Goal: Task Accomplishment & Management: Manage account settings

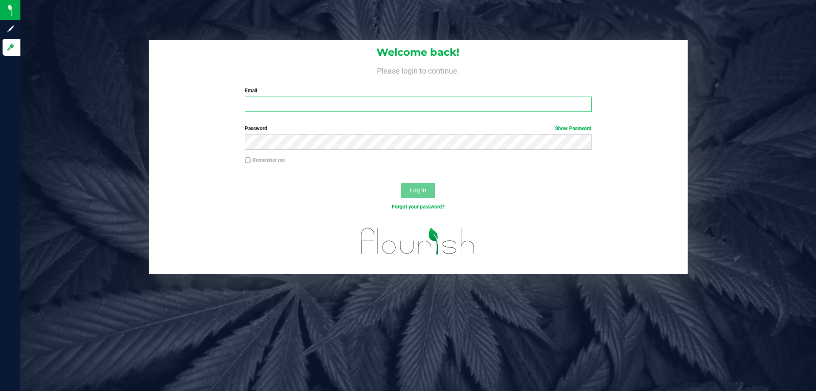
click at [281, 104] on input "Email" at bounding box center [418, 103] width 346 height 15
type input "[EMAIL_ADDRESS][DOMAIN_NAME]"
click at [401, 183] on button "Log In" at bounding box center [418, 190] width 34 height 15
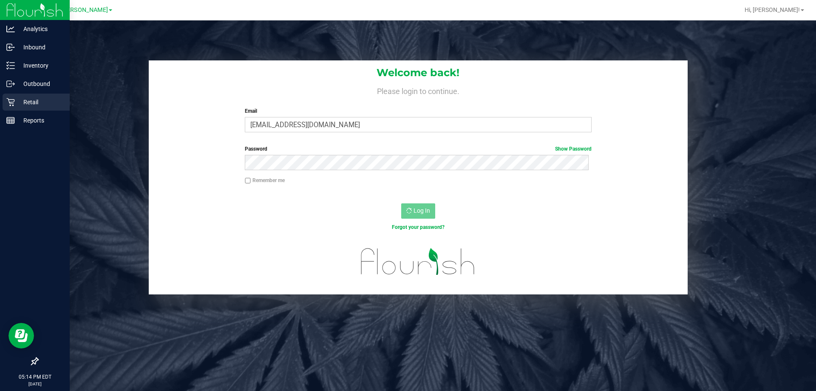
click at [11, 99] on icon at bounding box center [10, 102] width 8 height 8
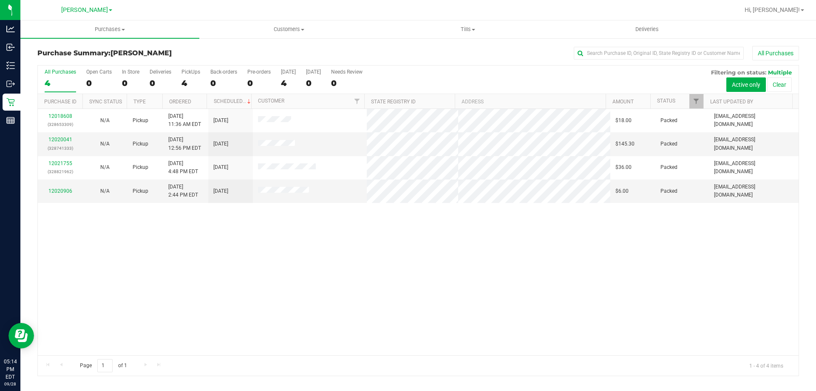
click at [346, 244] on div "12018608 (328653309) N/A Pickup [DATE] 11:36 AM EDT 9/28/2025 $18.00 Packed [EM…" at bounding box center [418, 232] width 761 height 246
click at [469, 27] on span "Tills" at bounding box center [468, 30] width 178 height 8
click at [460, 47] on li "Manage tills" at bounding box center [467, 51] width 179 height 10
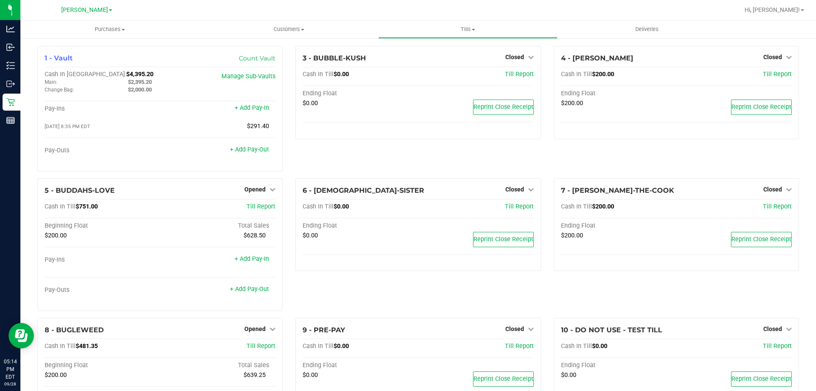
click at [351, 148] on div "3 - BUBBLE-KUSH Closed Open Till Cash In Till $0.00 Till Report Ending Float $0…" at bounding box center [418, 112] width 258 height 132
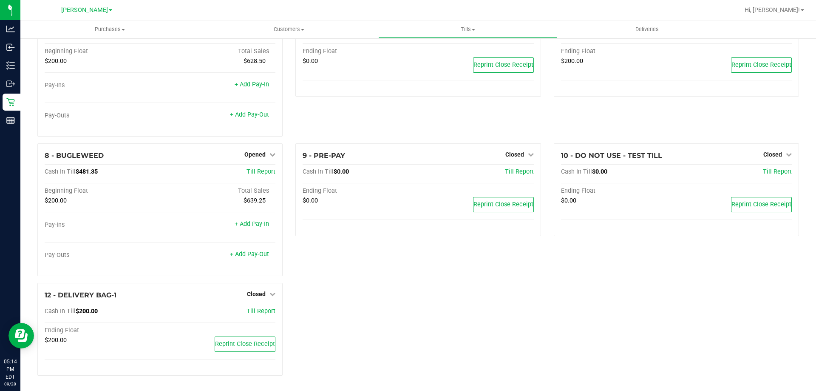
scroll to position [6, 0]
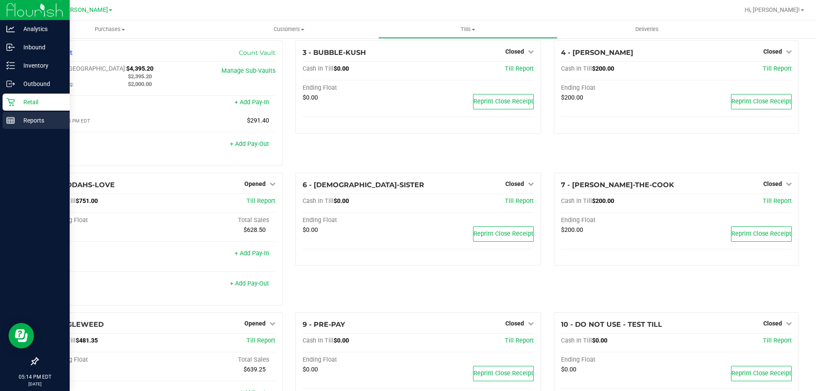
click at [9, 116] on icon at bounding box center [10, 120] width 9 height 9
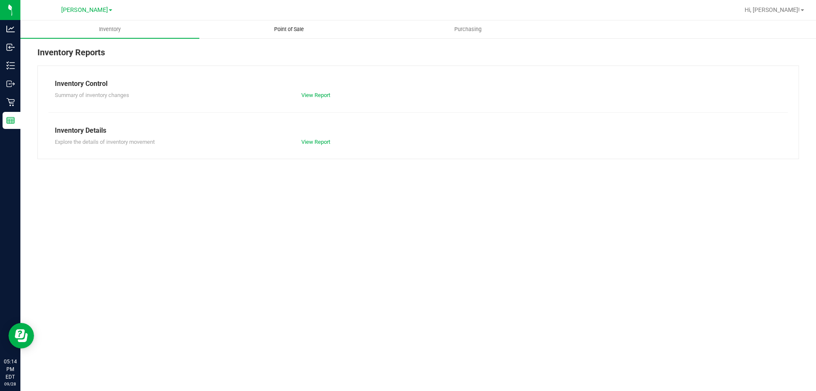
click at [293, 26] on span "Point of Sale" at bounding box center [289, 30] width 53 height 8
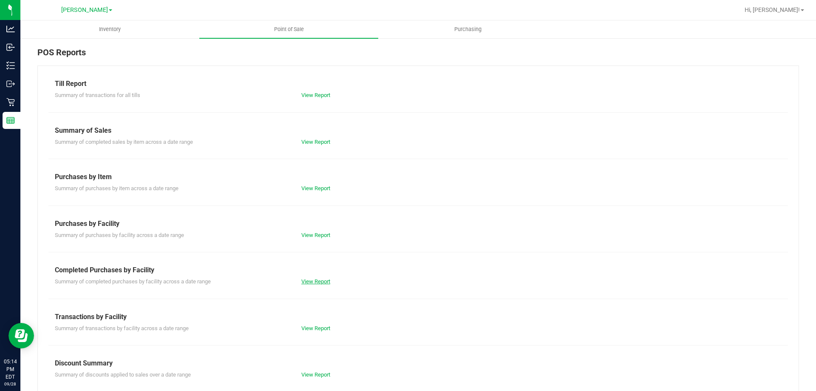
click at [315, 280] on link "View Report" at bounding box center [315, 281] width 29 height 6
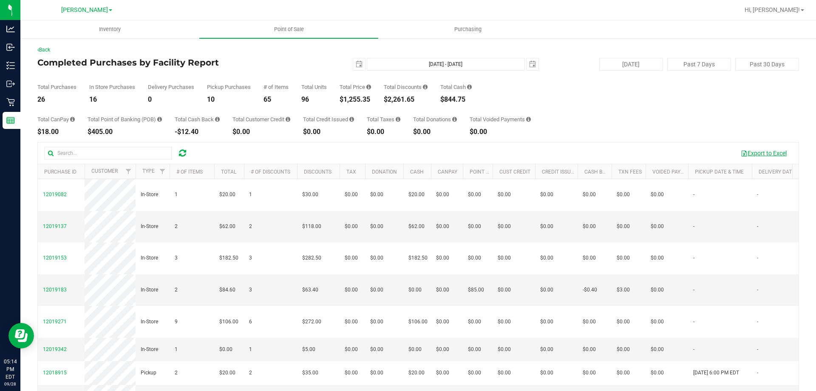
click at [768, 149] on button "Export to Excel" at bounding box center [763, 153] width 57 height 14
click at [261, 71] on div "Total Purchases 26 In Store Purchases 16 Delivery Purchases 0 Pickup Purchases …" at bounding box center [418, 87] width 762 height 32
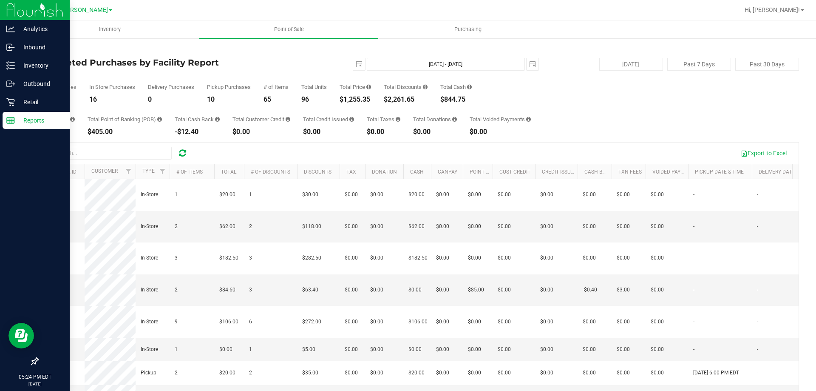
click at [26, 123] on p "Reports" at bounding box center [40, 120] width 51 height 10
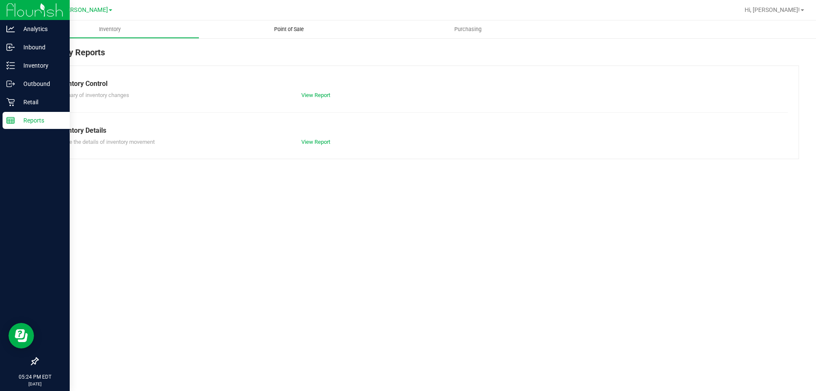
click at [287, 24] on uib-tab-heading "Point of Sale" at bounding box center [288, 29] width 179 height 18
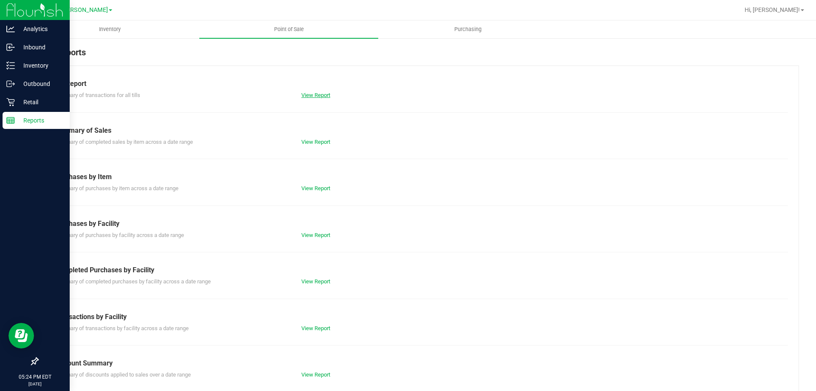
click at [316, 94] on link "View Report" at bounding box center [315, 95] width 29 height 6
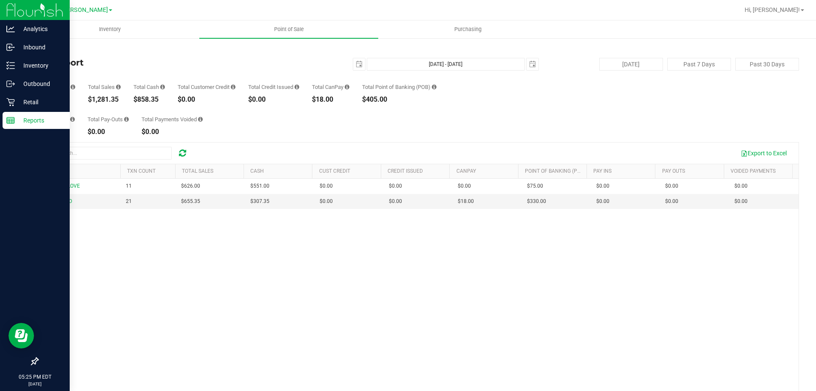
click at [252, 230] on div "BUDDAHS-LOVE 11 $626.00 $551.00 $0.00 $0.00 $0.00 $0.00 $0.00 $75.00 $0.00 $0.0…" at bounding box center [418, 302] width 761 height 246
click at [20, 117] on p "Reports" at bounding box center [40, 120] width 51 height 10
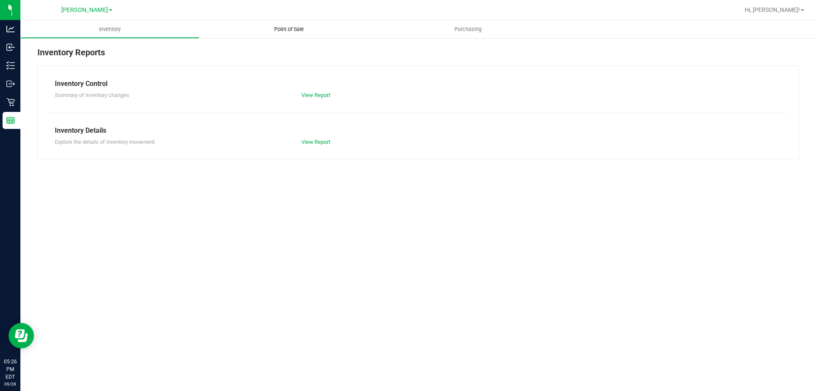
click at [298, 34] on uib-tab-heading "Point of Sale" at bounding box center [288, 29] width 179 height 18
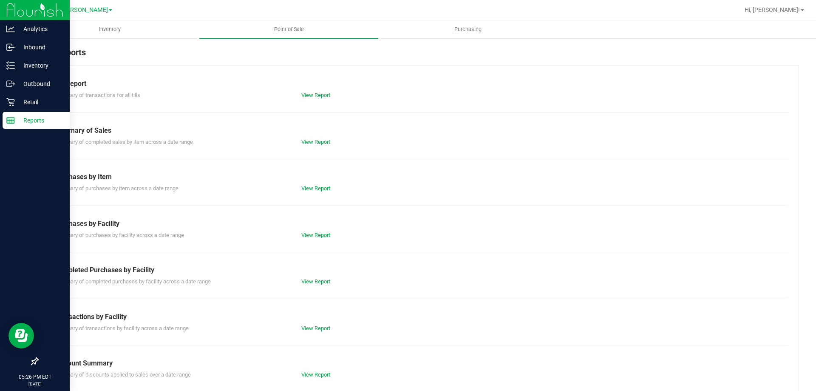
click at [10, 120] on line at bounding box center [11, 120] width 8 height 0
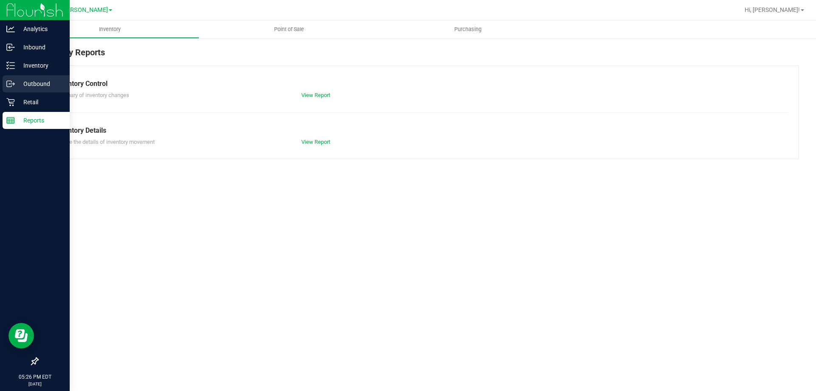
click at [25, 92] on div "Outbound" at bounding box center [36, 83] width 67 height 17
click at [27, 99] on p "Retail" at bounding box center [40, 102] width 51 height 10
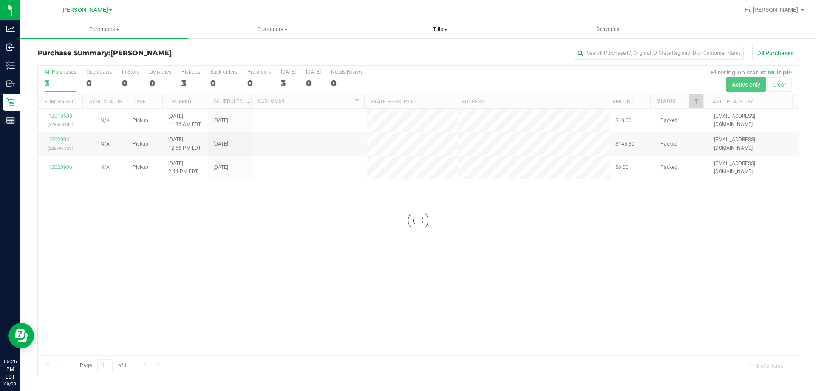
click at [432, 28] on span "Tills" at bounding box center [440, 30] width 167 height 8
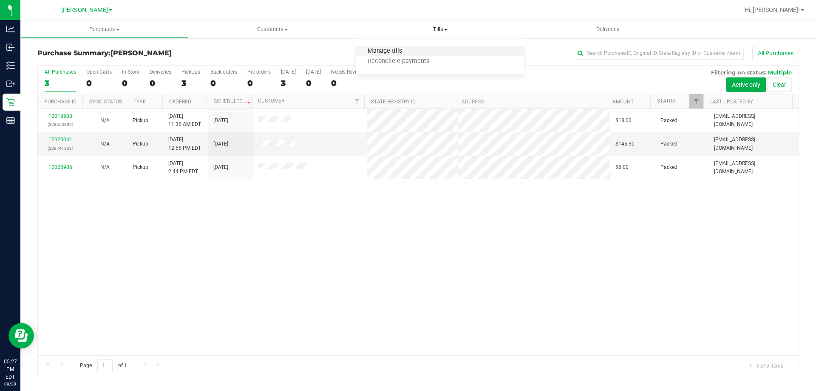
click at [411, 49] on span "Manage tills" at bounding box center [384, 51] width 57 height 7
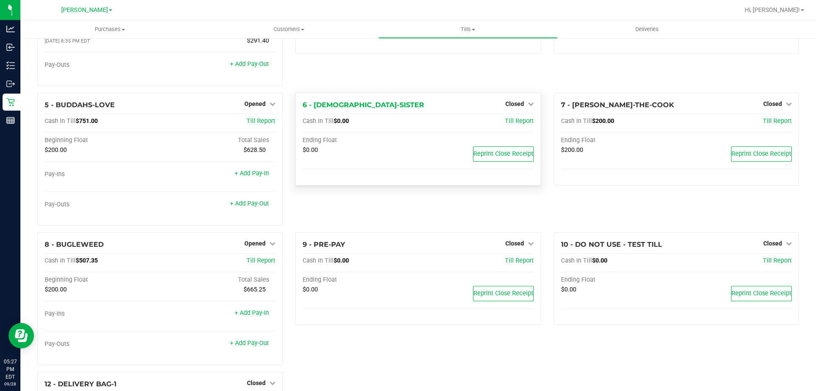
scroll to position [128, 0]
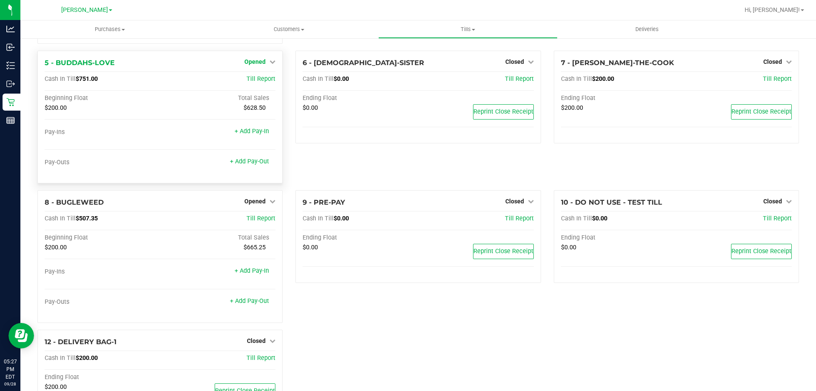
click at [258, 61] on span "Opened" at bounding box center [254, 61] width 21 height 7
click at [257, 82] on link "Close Till" at bounding box center [256, 79] width 23 height 7
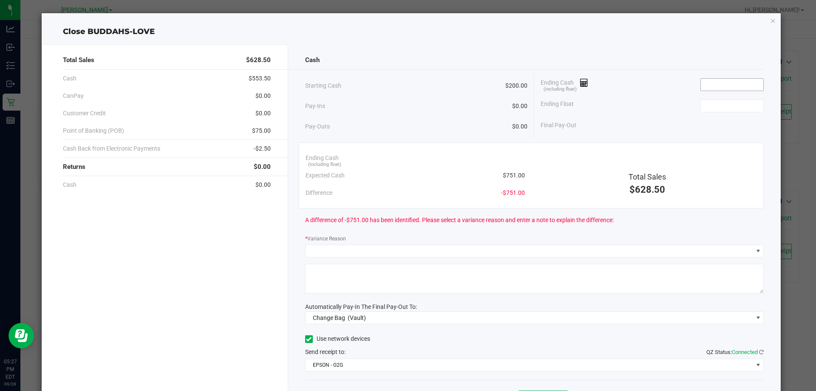
click at [707, 79] on input at bounding box center [732, 85] width 62 height 12
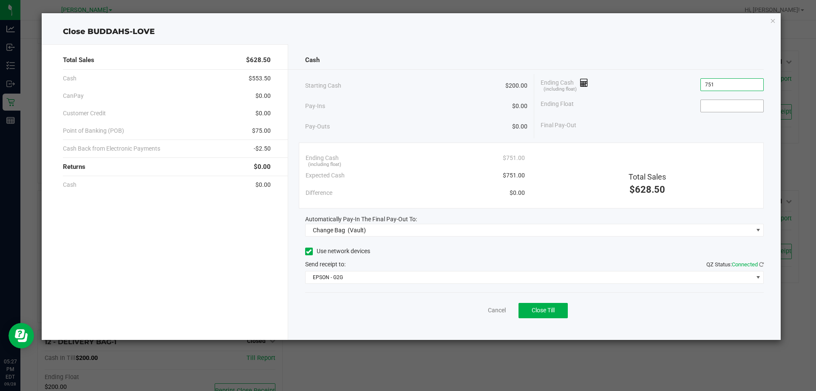
type input "$751.00"
click at [709, 105] on input at bounding box center [732, 106] width 62 height 12
type input "$200.00"
click at [646, 133] on div "Final Pay-Out $551.00" at bounding box center [652, 124] width 223 height 17
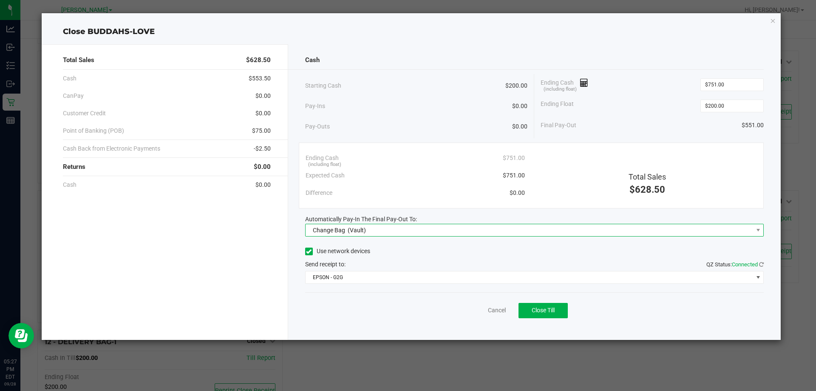
click at [501, 234] on span "Change Bag (Vault)" at bounding box center [530, 230] width 448 height 12
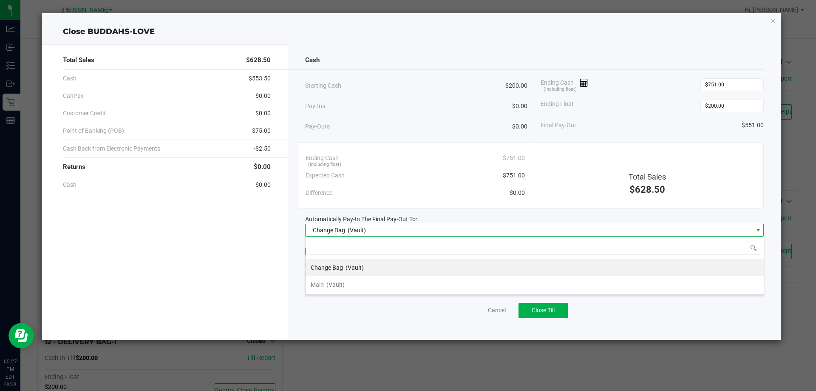
scroll to position [13, 459]
click at [326, 286] on div "Main (Vault)" at bounding box center [328, 284] width 34 height 15
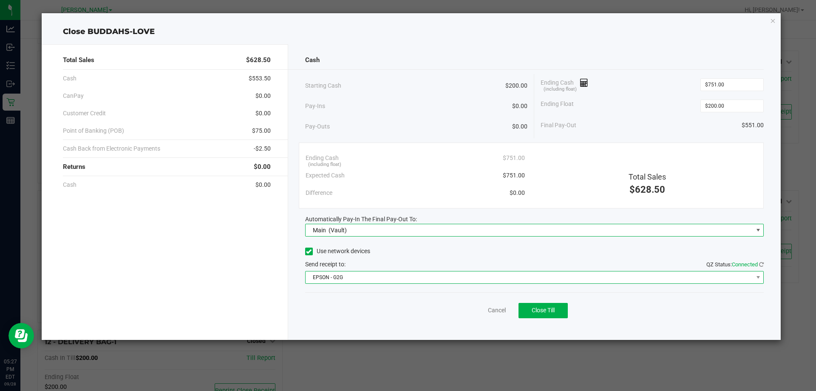
click at [331, 279] on span "EPSON - G2G" at bounding box center [530, 277] width 448 height 12
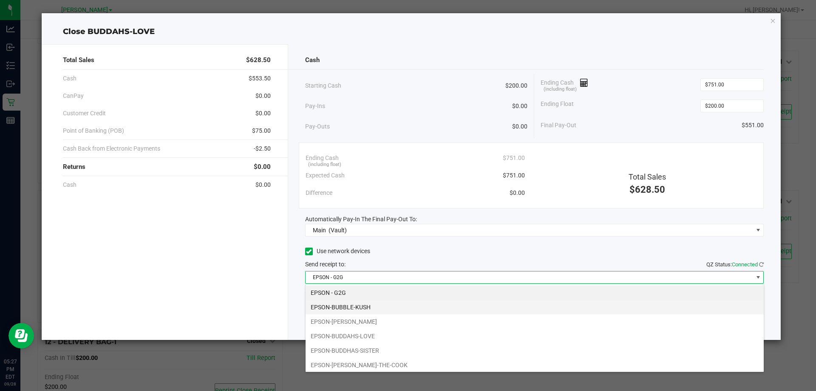
click at [332, 305] on li "EPSON-BUBBLE-KUSH" at bounding box center [535, 307] width 458 height 14
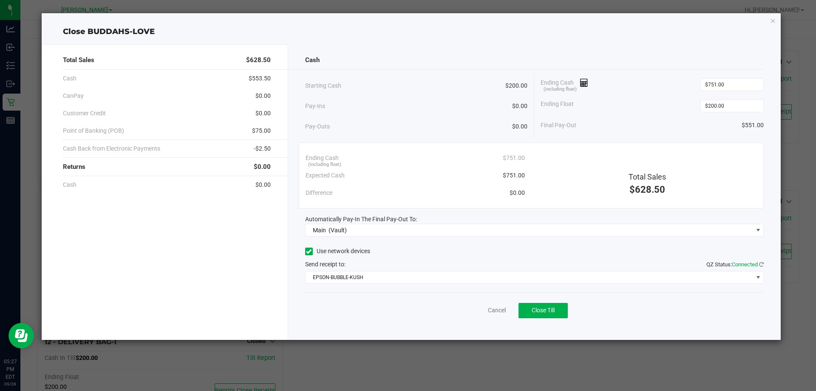
click at [251, 280] on div "Total Sales $628.50 Cash $553.50 CanPay $0.00 Customer Credit $0.00 Point of Ba…" at bounding box center [165, 191] width 247 height 295
click at [775, 18] on icon "button" at bounding box center [773, 20] width 6 height 10
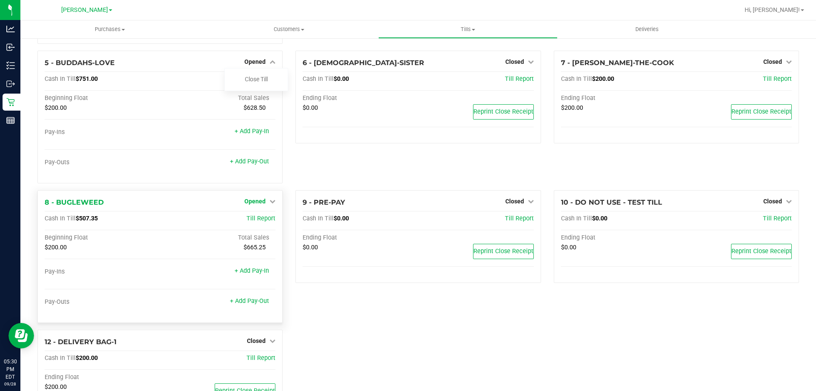
click at [257, 204] on span "Opened" at bounding box center [254, 201] width 21 height 7
click at [261, 222] on link "Close Till" at bounding box center [256, 218] width 23 height 7
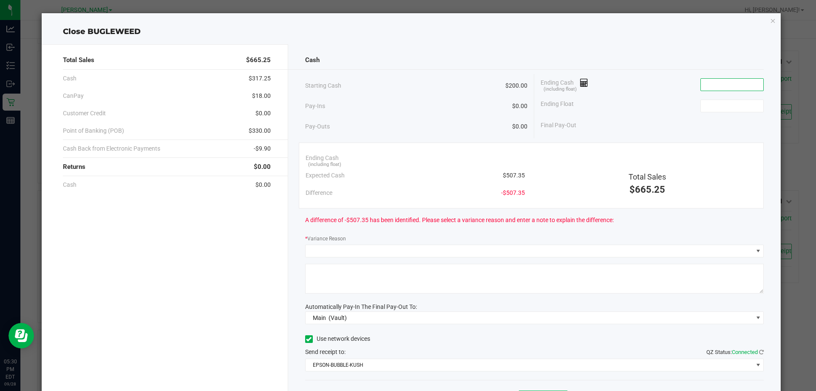
click at [709, 85] on input at bounding box center [732, 85] width 62 height 12
type input "4"
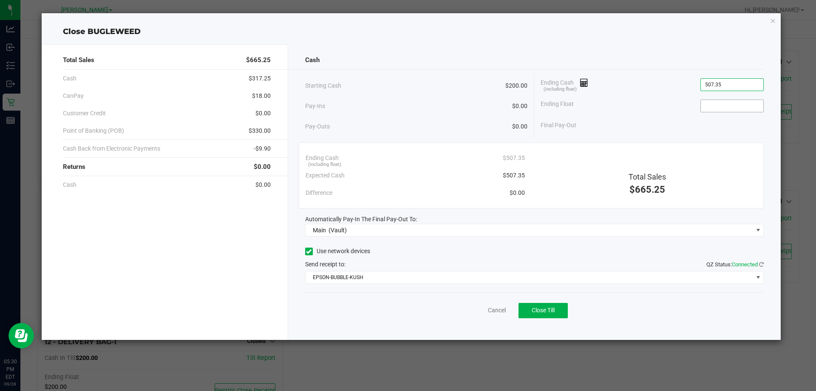
type input "$507.35"
click at [719, 105] on input at bounding box center [732, 106] width 62 height 12
type input "$200.00"
click at [543, 316] on button "Close Till" at bounding box center [543, 310] width 49 height 15
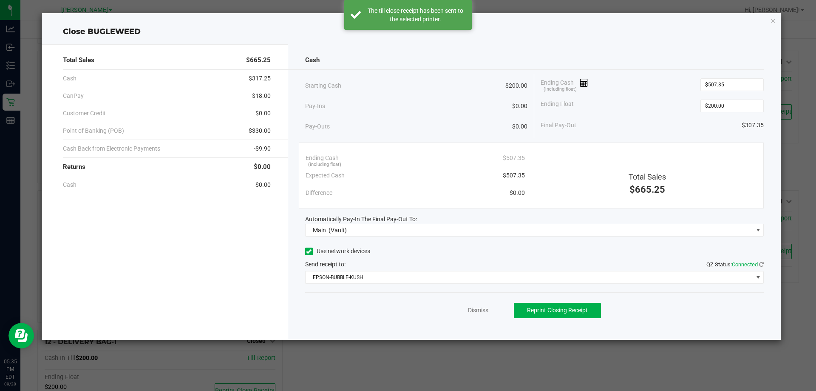
click at [475, 317] on div "Dismiss Reprint Closing Receipt" at bounding box center [534, 308] width 459 height 33
click at [475, 306] on link "Dismiss" at bounding box center [478, 310] width 20 height 9
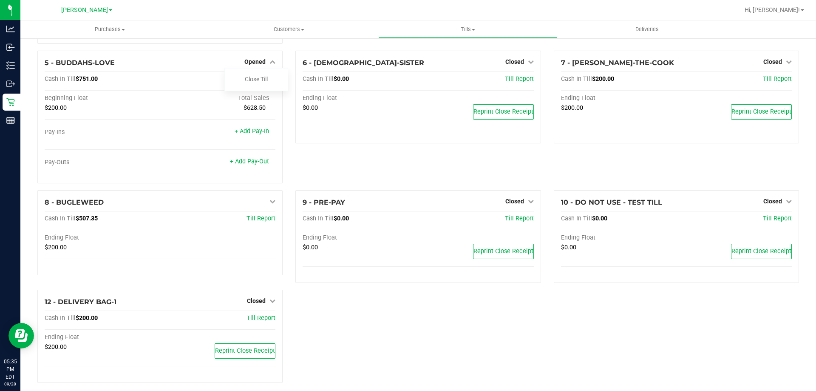
click at [450, 346] on div "1 - Vault Count Vault Cash In Vault: $4,395.20 Main: $2,395.20 Change Bag: $2,0…" at bounding box center [418, 153] width 774 height 471
